Goal: Task Accomplishment & Management: Use online tool/utility

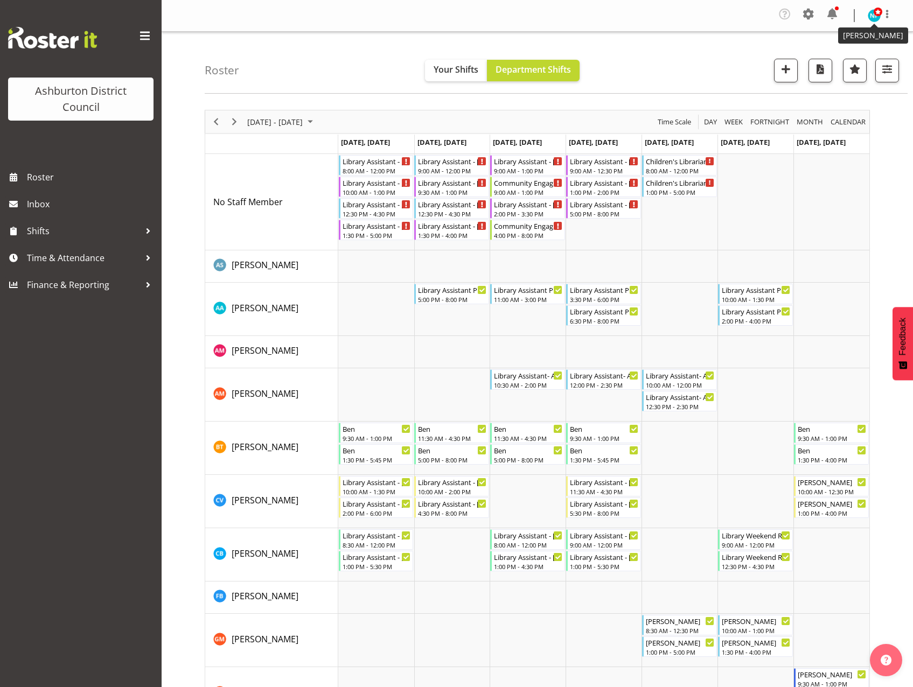
click at [872, 18] on img at bounding box center [873, 15] width 13 height 13
click at [815, 61] on link "Log Out" at bounding box center [841, 59] width 103 height 19
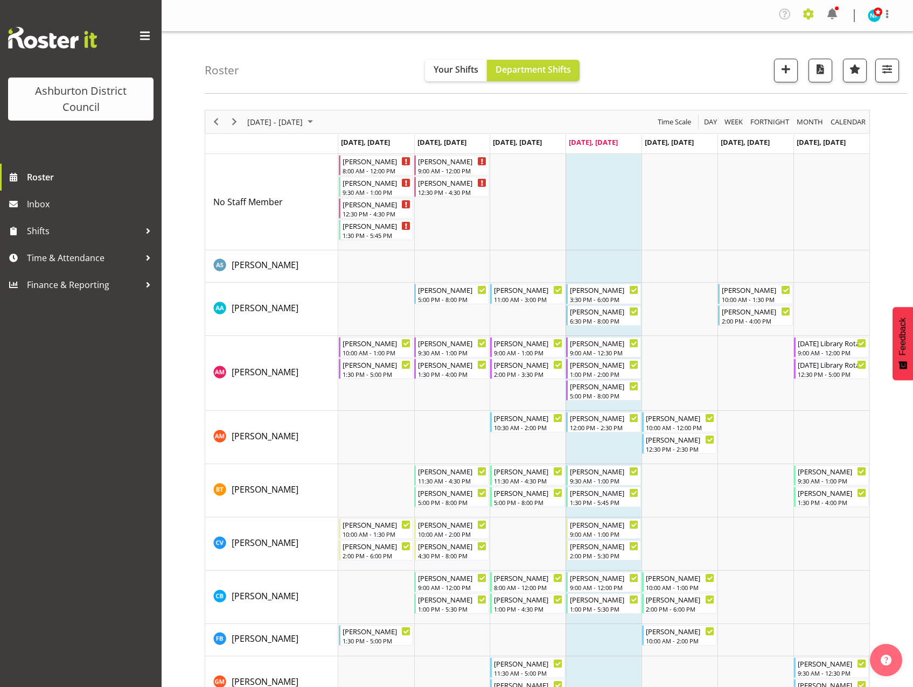
click at [810, 18] on span at bounding box center [808, 13] width 17 height 17
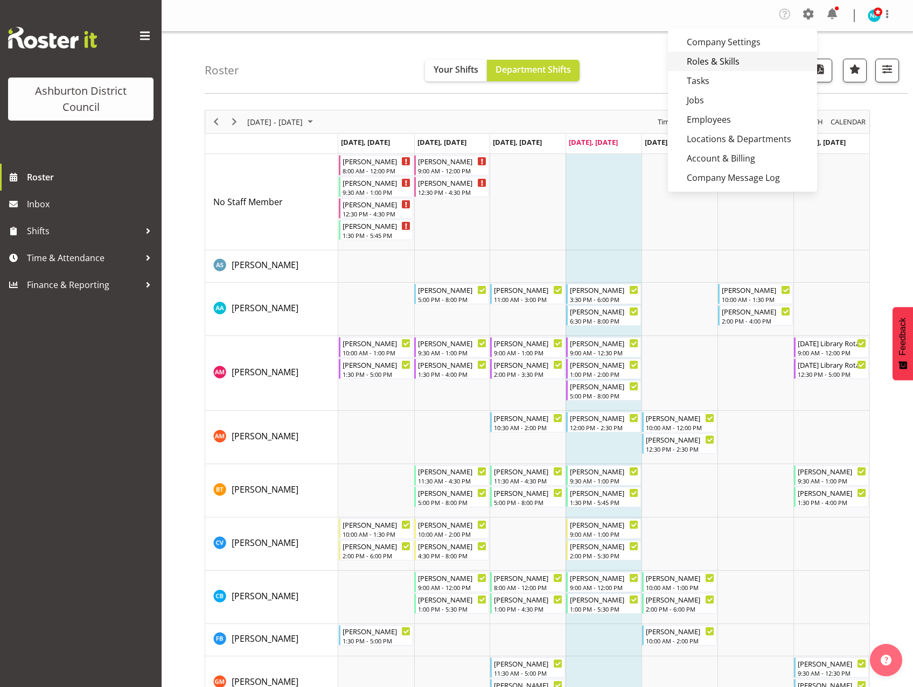
click at [735, 61] on link "Roles & Skills" at bounding box center [742, 61] width 149 height 19
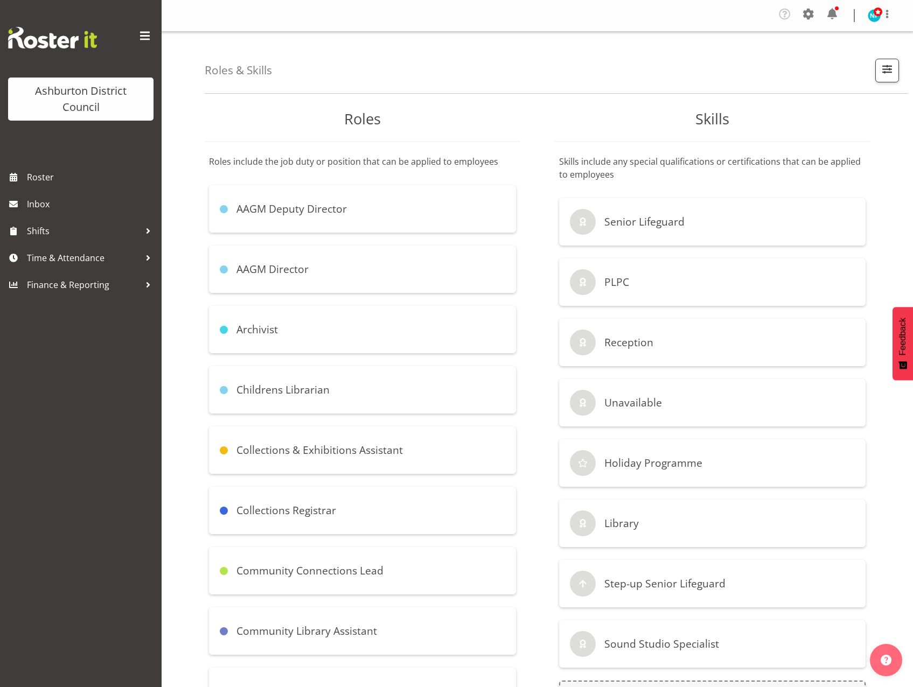
click at [389, 571] on div "Community Connections Lead" at bounding box center [362, 570] width 307 height 47
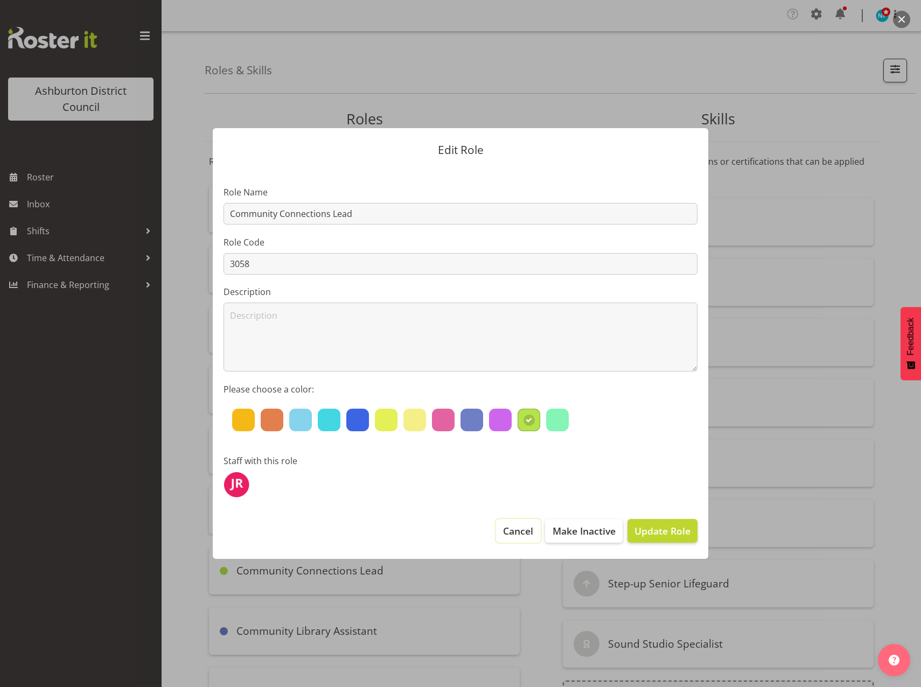
click at [525, 540] on button "Cancel" at bounding box center [518, 531] width 44 height 24
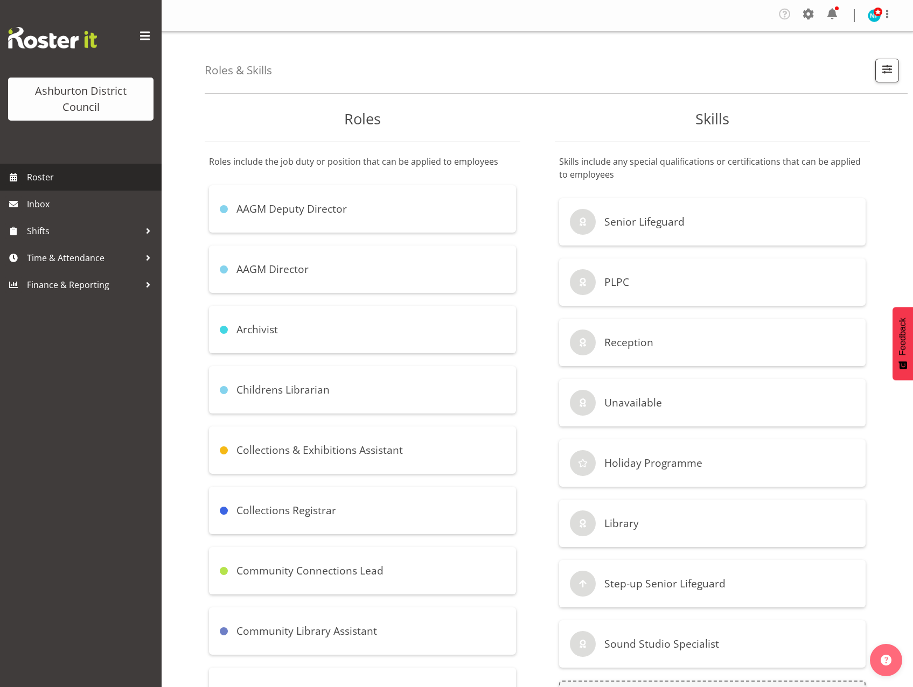
click at [41, 169] on link "Roster" at bounding box center [81, 177] width 162 height 27
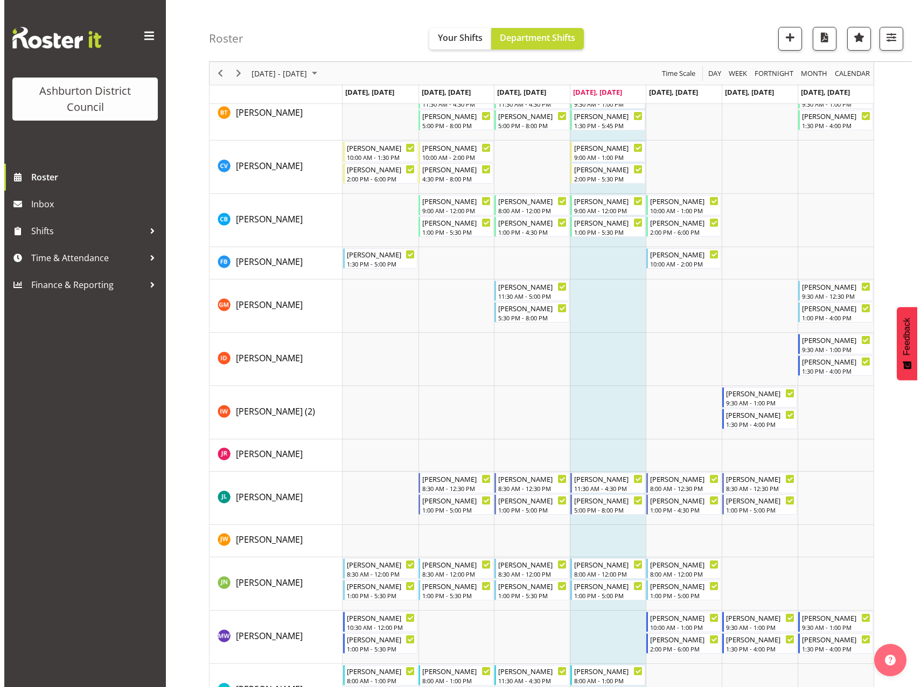
scroll to position [538, 0]
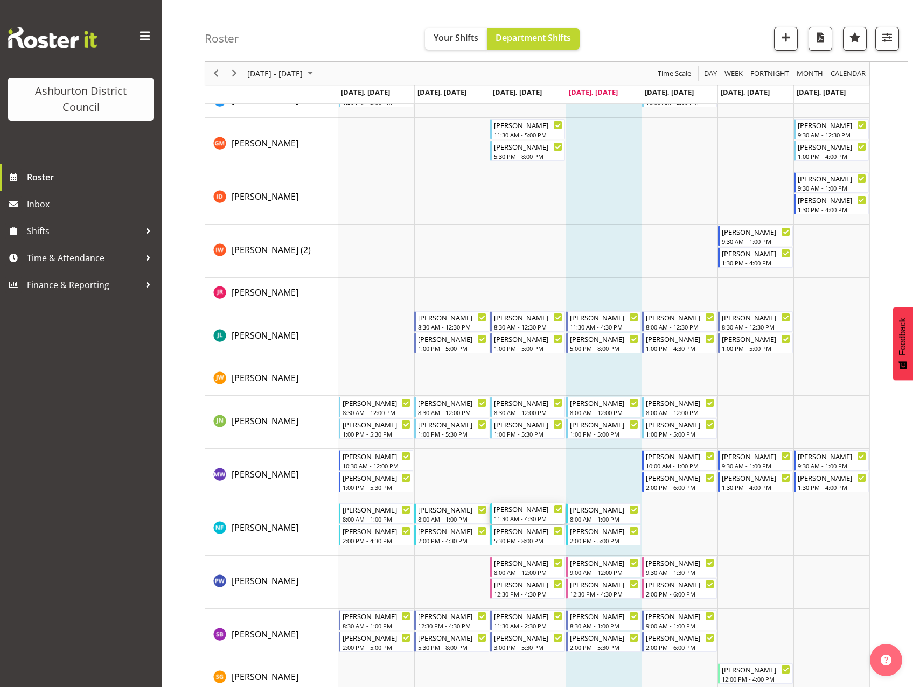
click at [520, 518] on div "11:30 AM - 4:30 PM" at bounding box center [528, 518] width 69 height 9
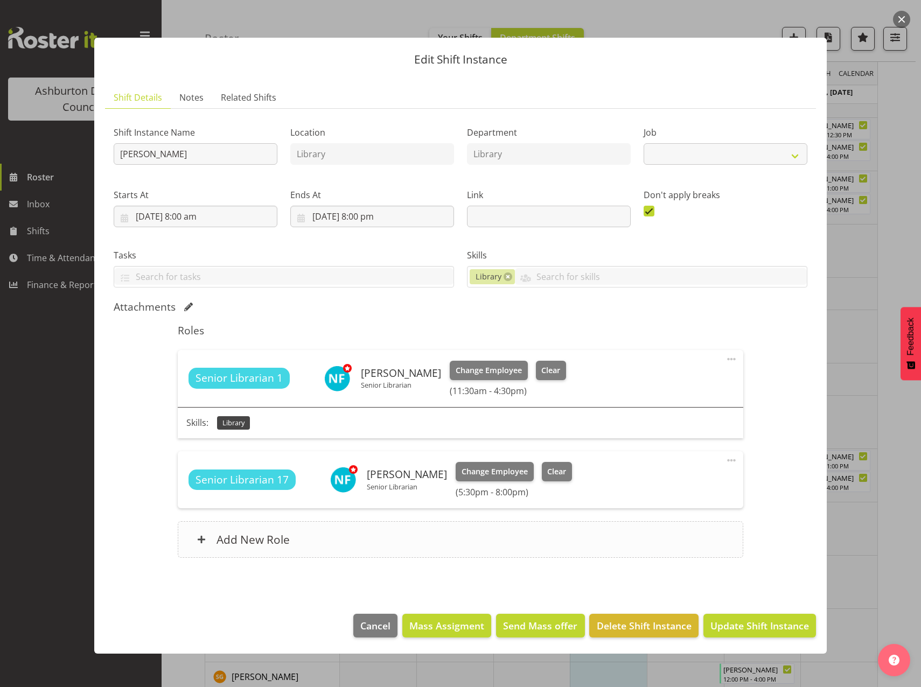
select select "6995"
click at [555, 373] on span "Clear" at bounding box center [550, 370] width 19 height 12
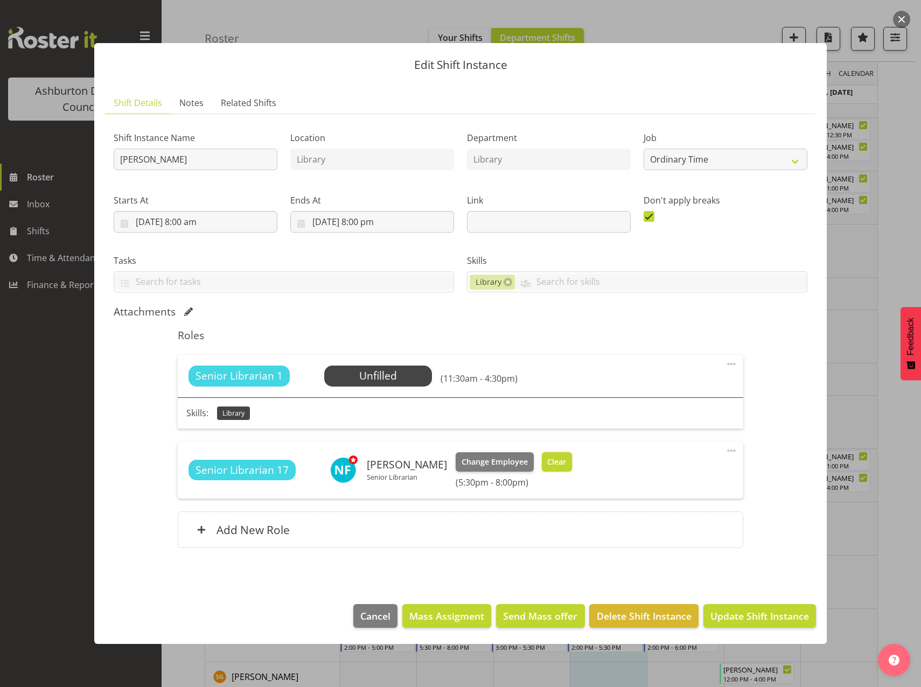
click at [556, 455] on button "Clear" at bounding box center [557, 461] width 31 height 19
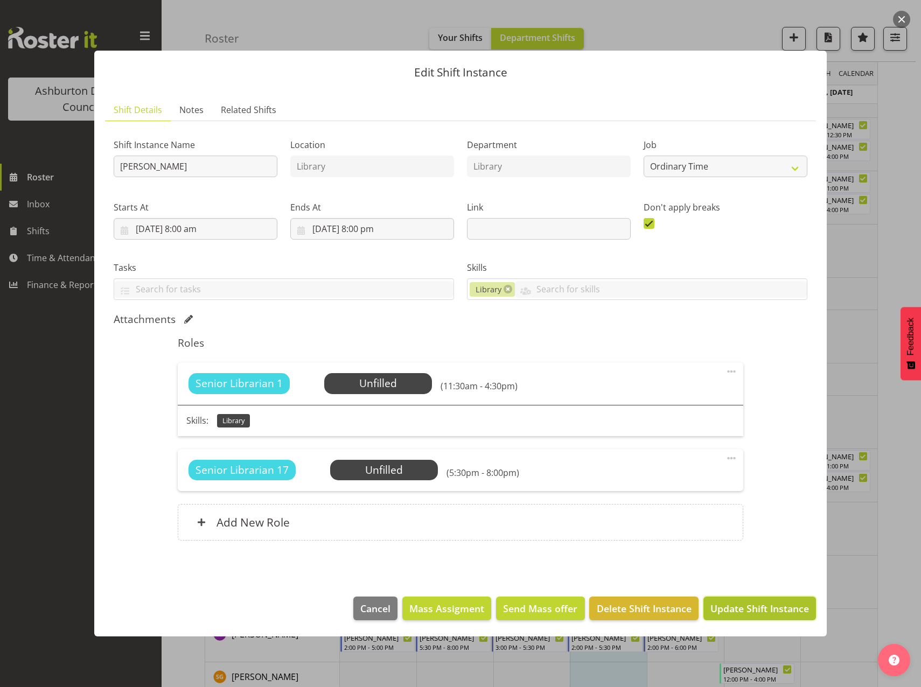
click at [759, 606] on span "Update Shift Instance" at bounding box center [759, 608] width 99 height 14
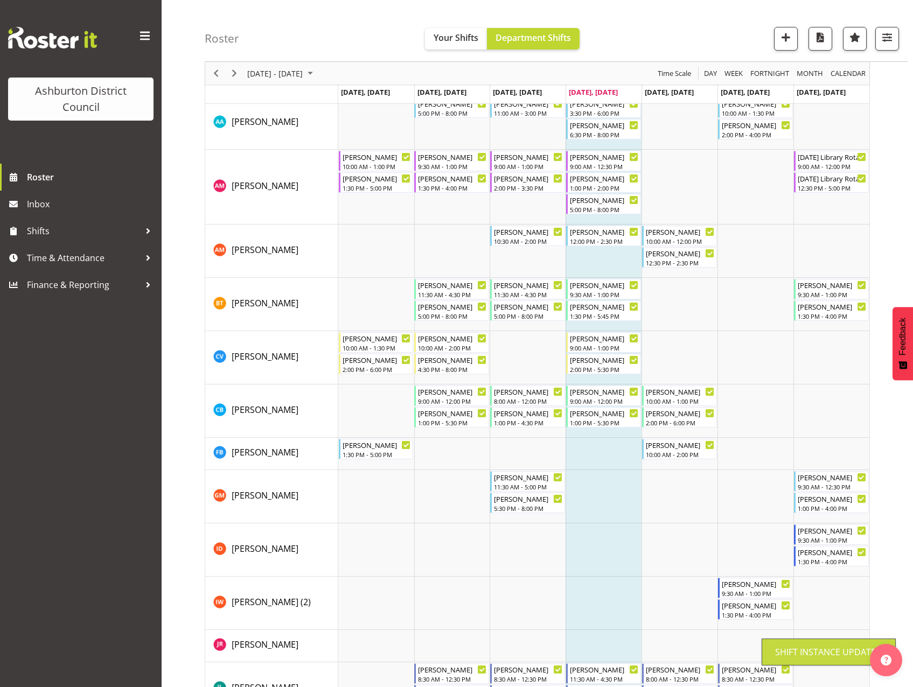
scroll to position [250, 0]
